Goal: Understand process/instructions: Learn how to perform a task or action

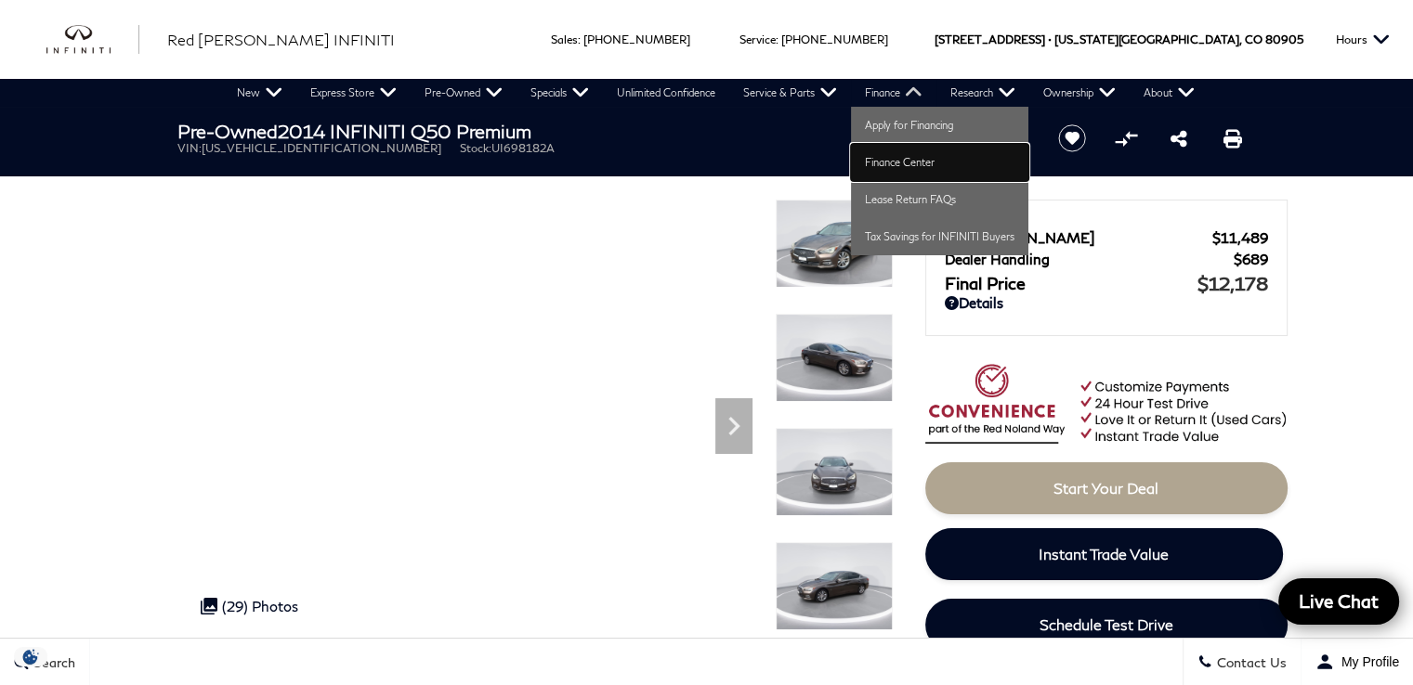
click at [874, 160] on link "Finance Center" at bounding box center [939, 162] width 177 height 37
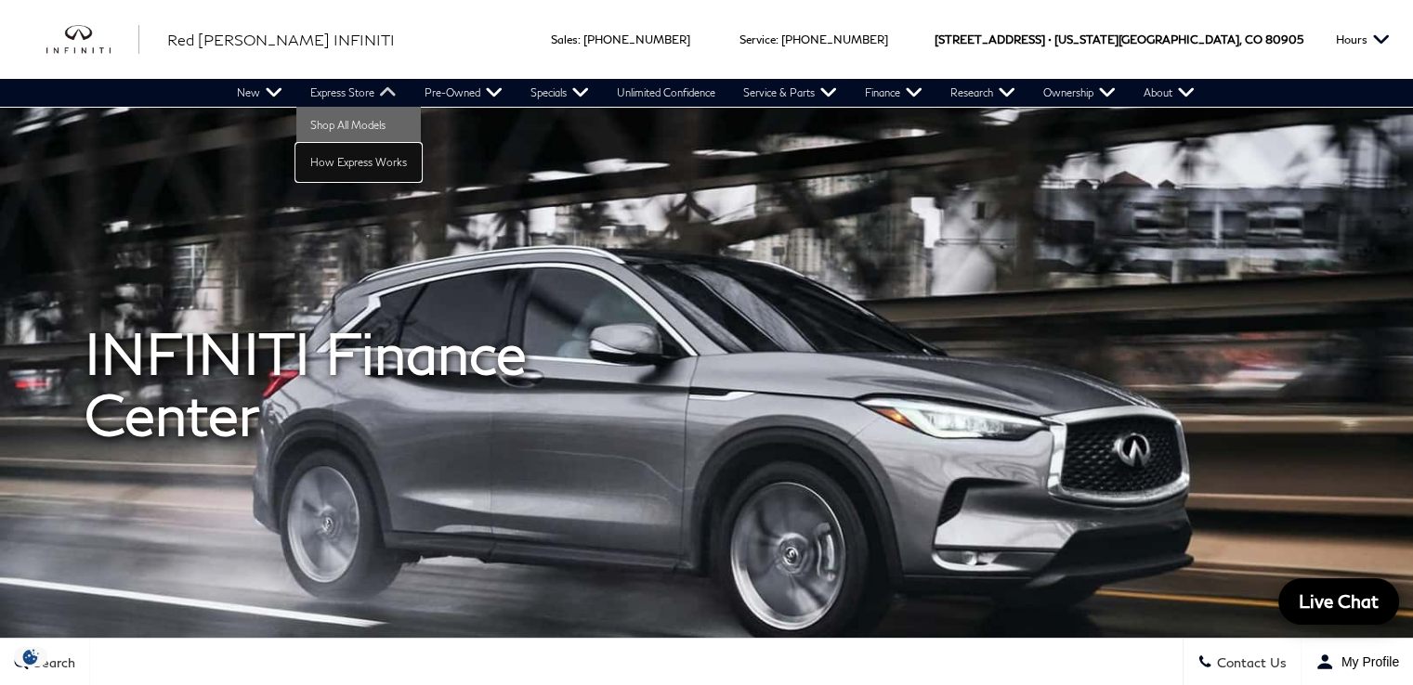
click at [341, 168] on link "How Express Works" at bounding box center [358, 162] width 124 height 37
